Goal: Information Seeking & Learning: Learn about a topic

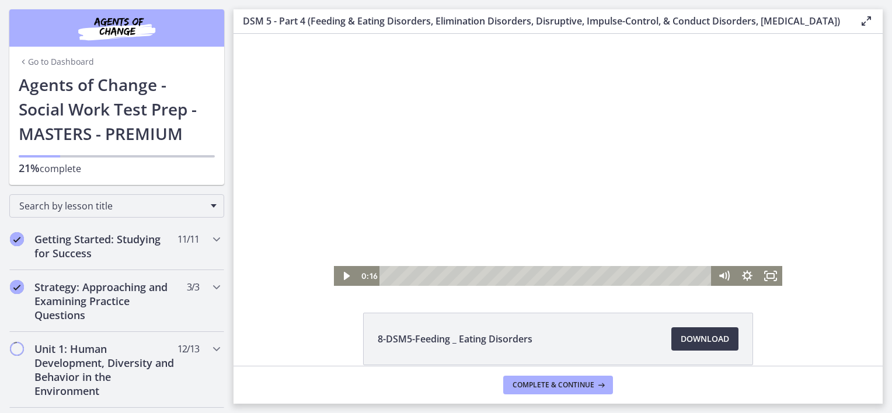
scroll to position [526, 0]
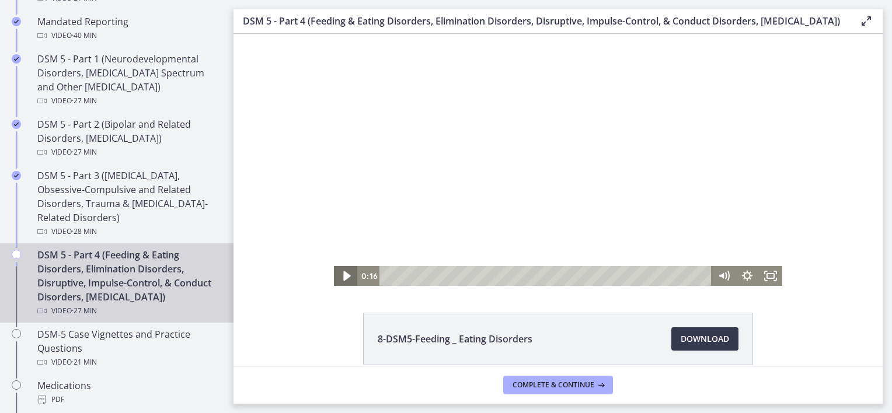
click at [343, 279] on icon "Play Video" at bounding box center [346, 277] width 7 height 10
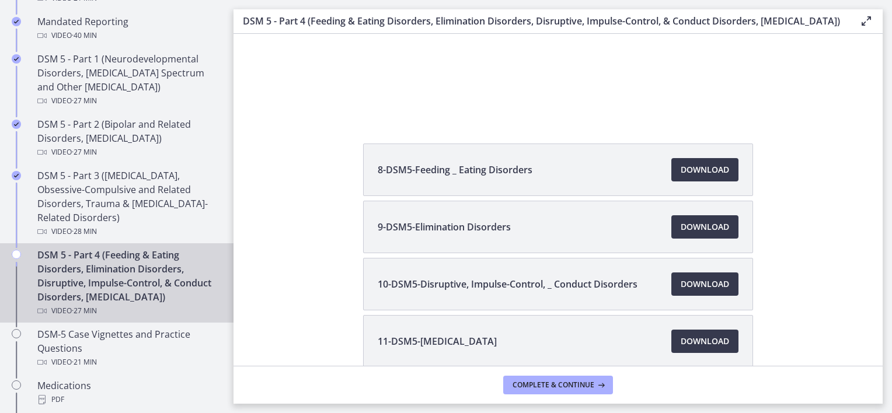
scroll to position [239, 0]
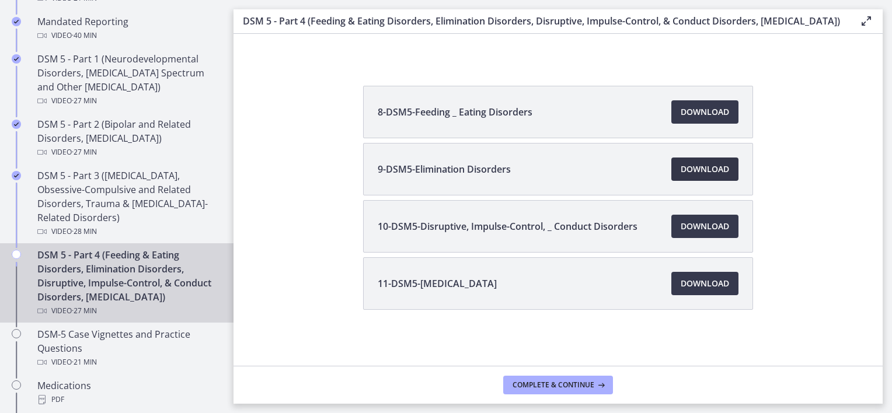
click at [701, 173] on span "Download Opens in a new window" at bounding box center [705, 169] width 48 height 14
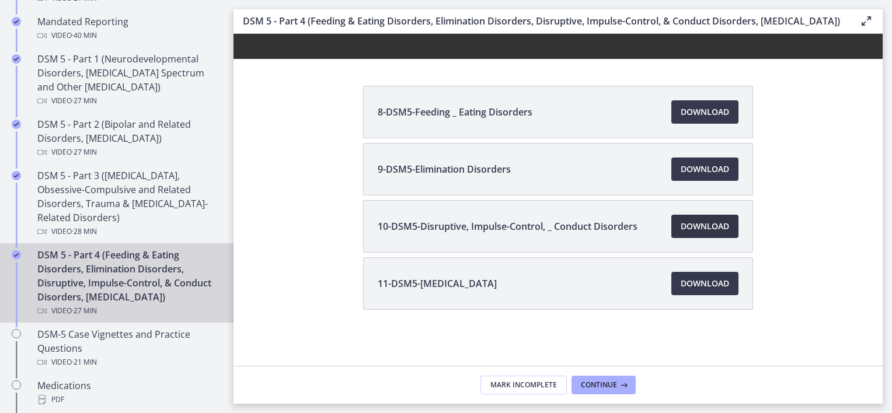
click at [722, 224] on span "Download Opens in a new window" at bounding box center [705, 227] width 48 height 14
click at [707, 285] on span "Download Opens in a new window" at bounding box center [705, 284] width 48 height 14
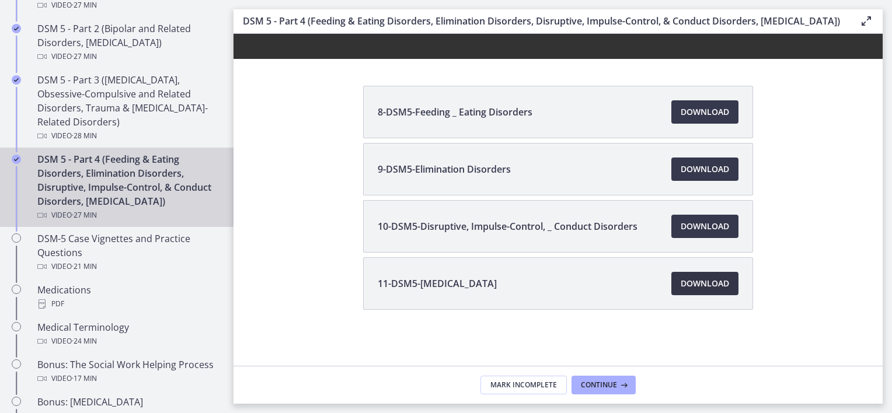
scroll to position [642, 0]
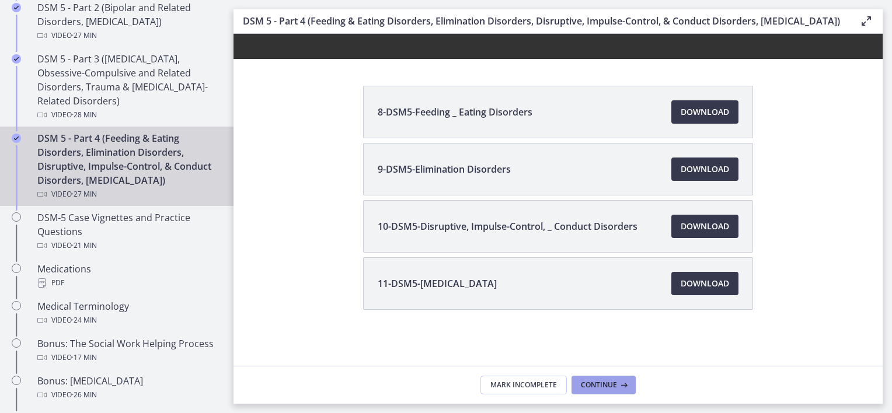
click at [597, 384] on span "Continue" at bounding box center [599, 385] width 36 height 9
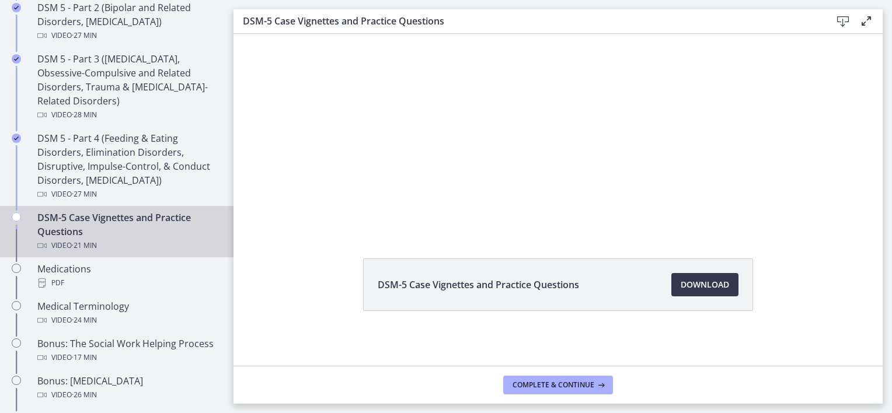
scroll to position [66, 0]
click at [697, 290] on span "Download Opens in a new window" at bounding box center [705, 284] width 48 height 14
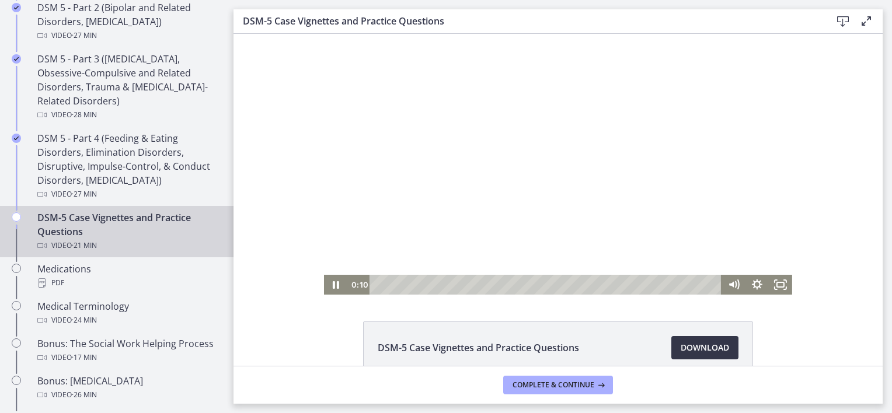
scroll to position [0, 0]
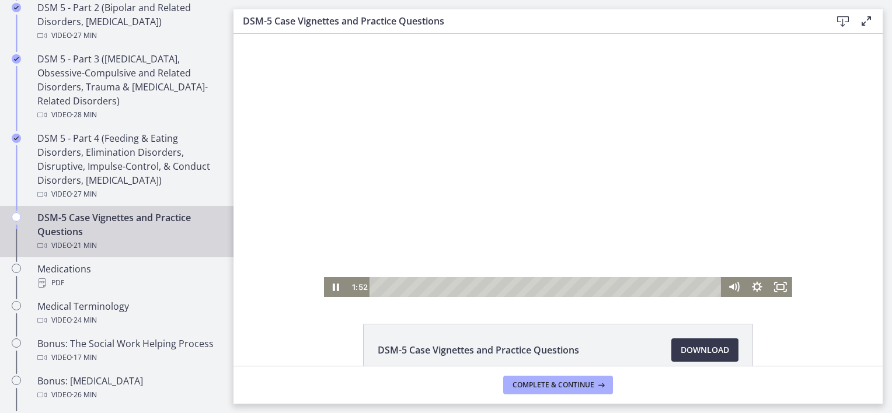
click at [552, 194] on div at bounding box center [558, 165] width 468 height 263
click at [432, 288] on div "3:37" at bounding box center [547, 287] width 338 height 20
click at [437, 288] on div "3:56" at bounding box center [547, 287] width 338 height 20
click at [446, 288] on div "4:29" at bounding box center [547, 287] width 338 height 20
click at [338, 287] on icon "Play Video" at bounding box center [337, 288] width 28 height 24
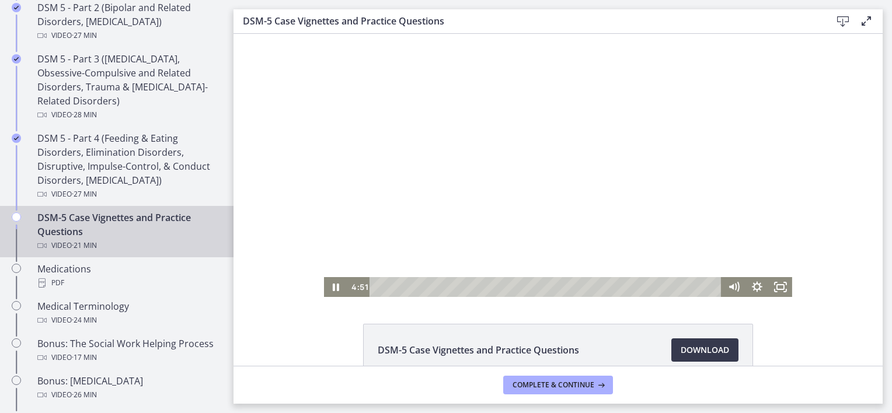
click at [627, 155] on div at bounding box center [558, 165] width 468 height 263
click at [485, 287] on div "6:59" at bounding box center [547, 287] width 338 height 20
click at [493, 287] on div "7:27" at bounding box center [547, 287] width 338 height 20
click at [544, 285] on div "10:38" at bounding box center [547, 287] width 338 height 20
click at [554, 285] on div "11:16" at bounding box center [547, 287] width 338 height 20
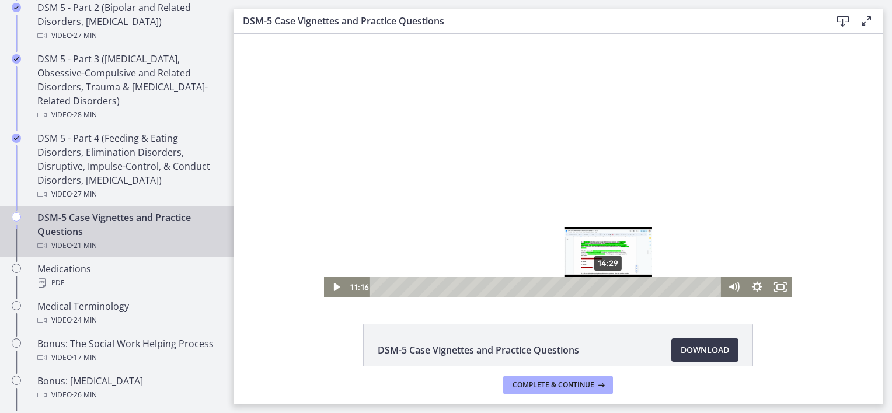
click at [605, 285] on div "14:29" at bounding box center [547, 287] width 338 height 20
click at [618, 285] on div "15:17" at bounding box center [547, 287] width 338 height 20
click at [626, 285] on div "15:48" at bounding box center [547, 287] width 338 height 20
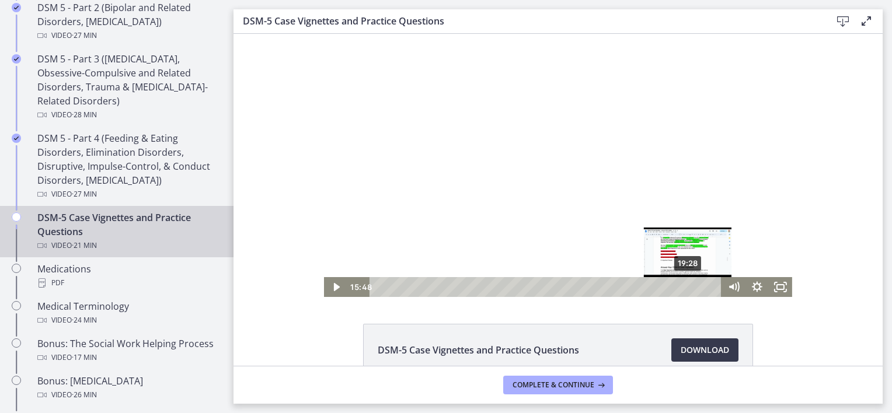
click at [684, 285] on div "19:28" at bounding box center [547, 287] width 338 height 20
click at [694, 285] on div "20:05" at bounding box center [547, 287] width 338 height 20
click at [702, 285] on div "20:36" at bounding box center [547, 287] width 338 height 20
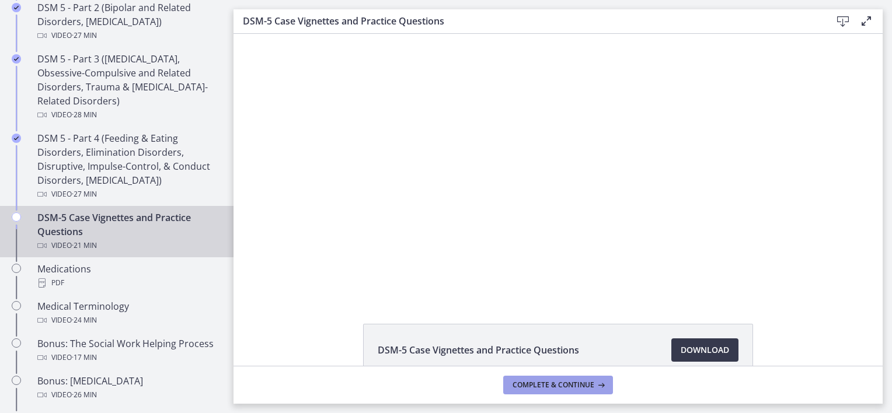
click at [539, 382] on span "Complete & continue" at bounding box center [554, 385] width 82 height 9
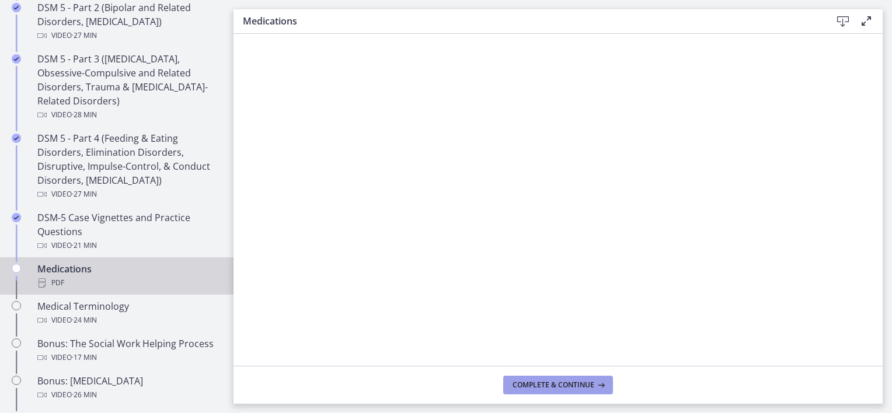
click at [572, 380] on button "Complete & continue" at bounding box center [558, 385] width 110 height 19
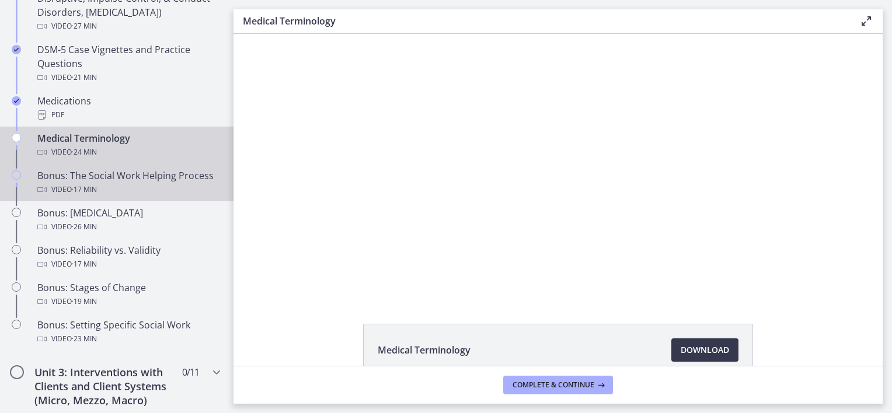
scroll to position [818, 0]
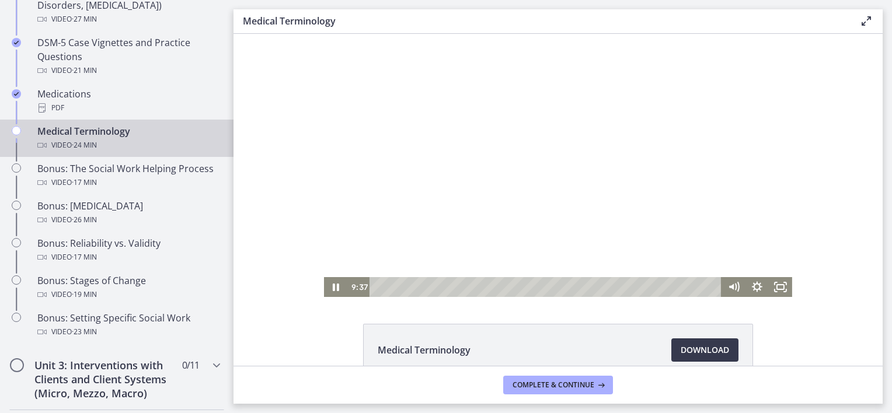
click at [564, 202] on div at bounding box center [558, 165] width 468 height 263
